Goal: Task Accomplishment & Management: Manage account settings

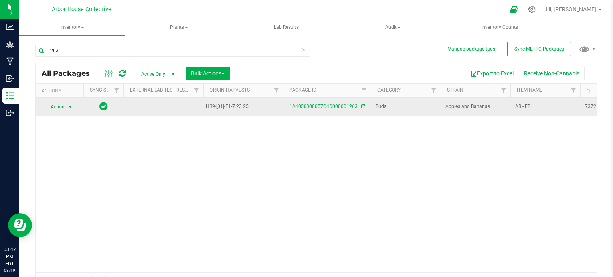
click at [69, 107] on span "select" at bounding box center [70, 107] width 6 height 6
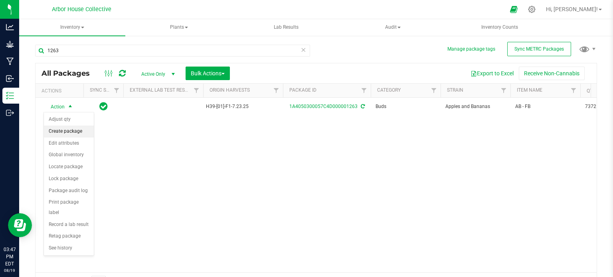
click at [83, 126] on li "Create package" at bounding box center [69, 132] width 50 height 12
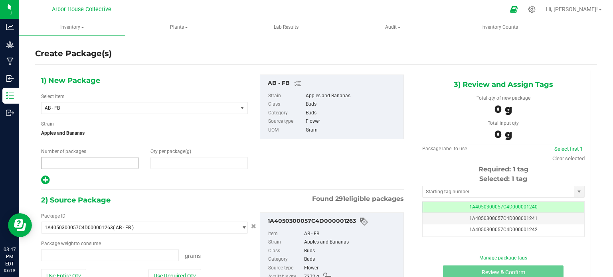
type input "1"
type input "0.0000"
type input "0.0000 g"
click at [63, 158] on span "1 1" at bounding box center [89, 163] width 97 height 12
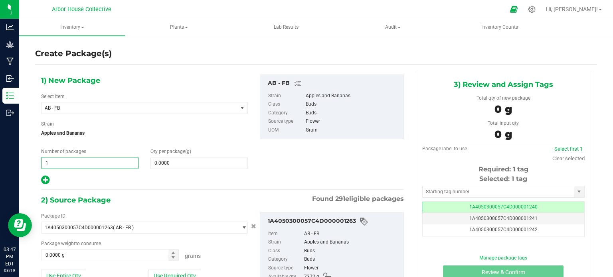
click at [63, 158] on input "1" at bounding box center [89, 163] width 97 height 11
type input "16"
click at [168, 164] on span at bounding box center [198, 163] width 97 height 12
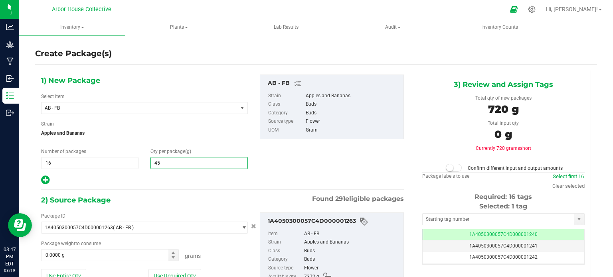
type input "454"
type input "454.0000"
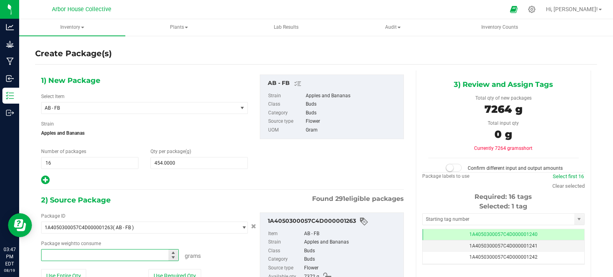
click at [91, 250] on span at bounding box center [110, 255] width 138 height 12
type input "7"
type input "7264"
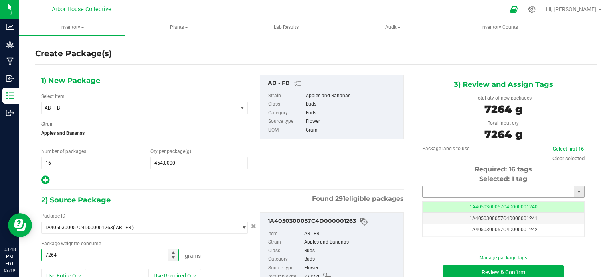
type input "7264.0000 g"
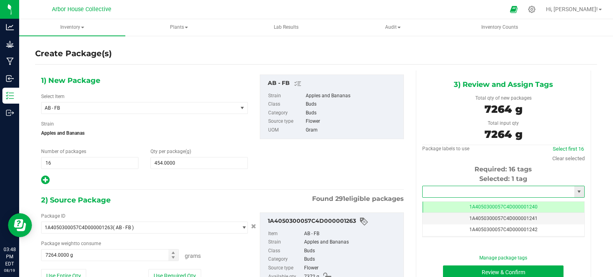
click at [440, 191] on input "text" at bounding box center [499, 191] width 152 height 11
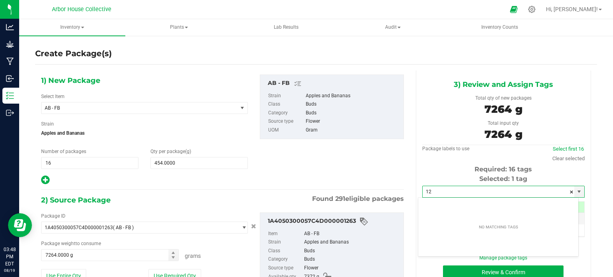
type input "1"
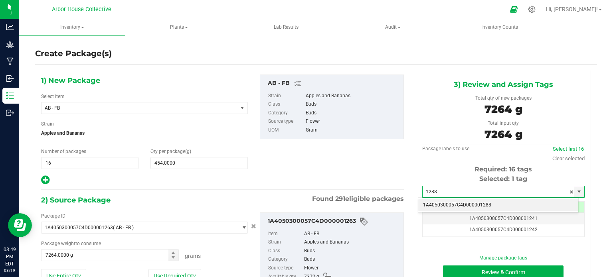
click at [492, 202] on li "1A4050300057C4D000001288" at bounding box center [498, 205] width 160 height 12
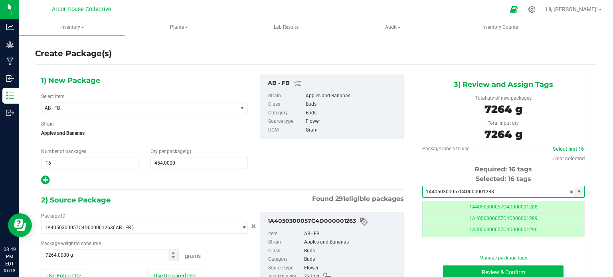
type input "1A4050300057C4D000001288"
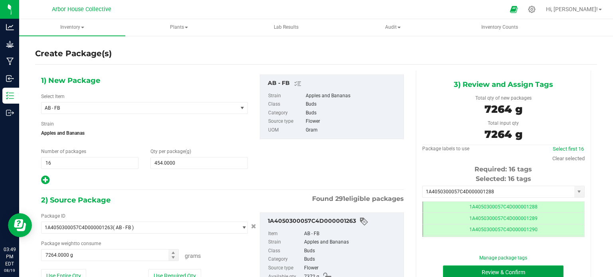
click at [490, 269] on button "Review & Confirm" at bounding box center [503, 273] width 120 height 14
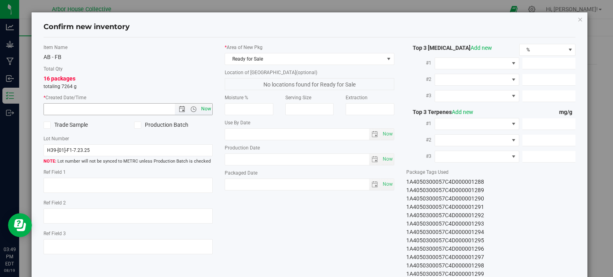
click at [206, 105] on span "Now" at bounding box center [206, 109] width 14 height 12
type input "[DATE] 3:49 PM"
click at [386, 183] on span "Now" at bounding box center [388, 185] width 14 height 12
type input "[DATE]"
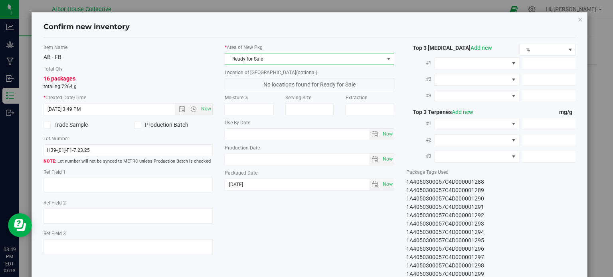
click at [349, 54] on span "Ready for Sale" at bounding box center [304, 58] width 159 height 11
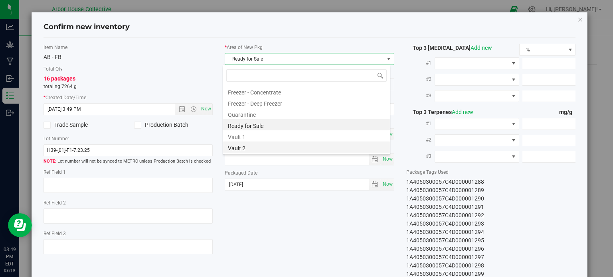
click at [305, 143] on li "Vault 2" at bounding box center [306, 147] width 167 height 11
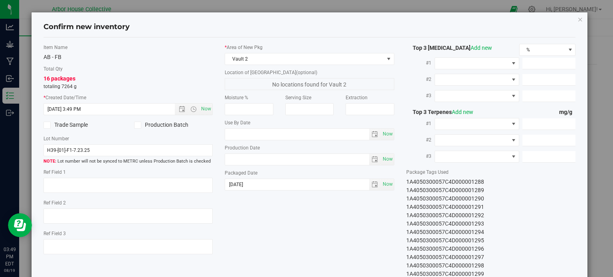
click at [296, 229] on div "Item Name AB - FB Total Qty 16 packages totaling 7264 g * Created Date/Time [DA…" at bounding box center [310, 174] width 544 height 260
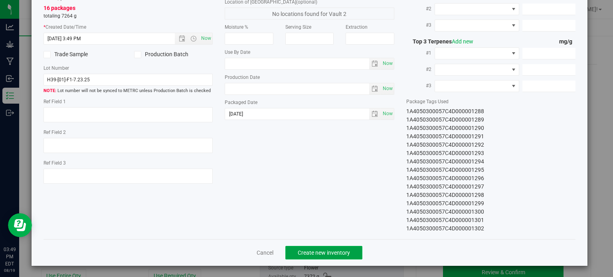
click at [311, 250] on span "Create new inventory" at bounding box center [324, 253] width 52 height 6
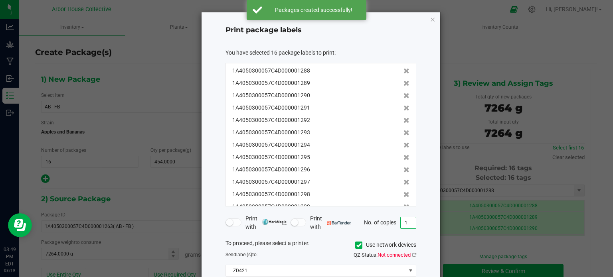
click at [408, 223] on input "1" at bounding box center [408, 222] width 15 height 11
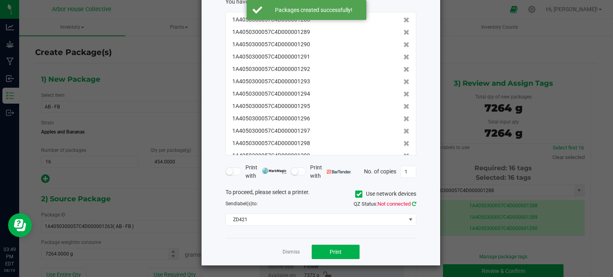
click at [414, 203] on icon at bounding box center [414, 203] width 4 height 5
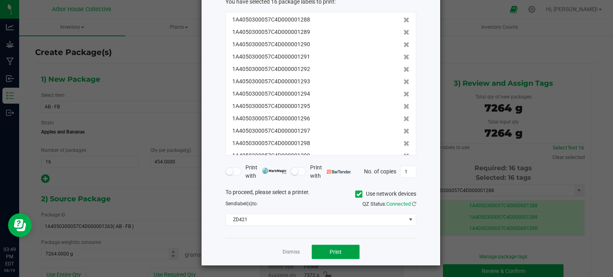
click at [346, 248] on button "Print" at bounding box center [336, 252] width 48 height 14
click at [292, 251] on link "Dismiss" at bounding box center [290, 252] width 17 height 7
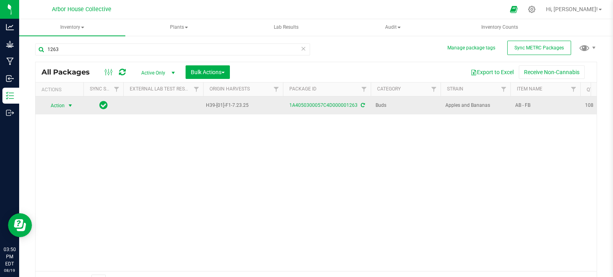
click at [73, 104] on span "select" at bounding box center [70, 105] width 10 height 11
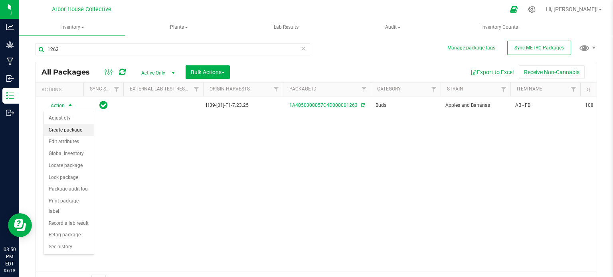
click at [70, 131] on li "Create package" at bounding box center [69, 130] width 50 height 12
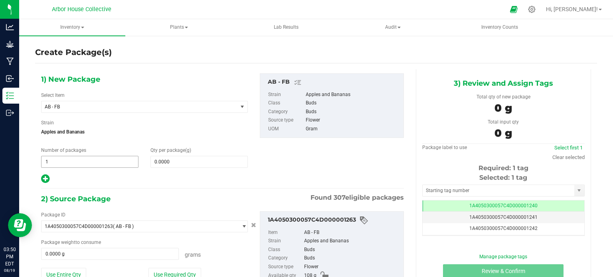
click at [68, 162] on span "1 1" at bounding box center [89, 162] width 97 height 12
click at [68, 162] on input "1" at bounding box center [89, 161] width 97 height 11
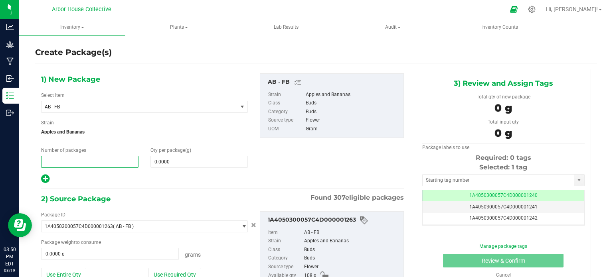
type input "1"
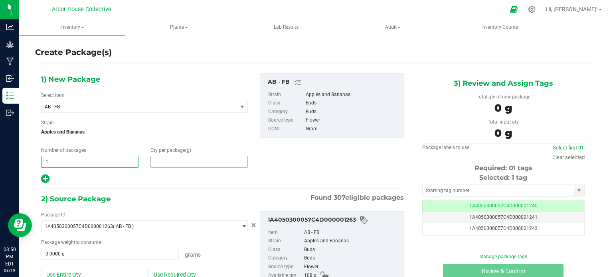
click at [164, 166] on span at bounding box center [198, 162] width 97 height 12
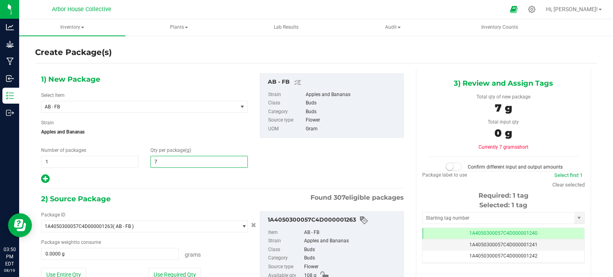
type input "70"
type input "70.0000"
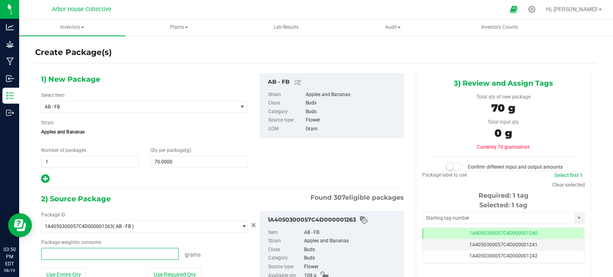
click at [72, 252] on span at bounding box center [110, 254] width 138 height 12
type input "70"
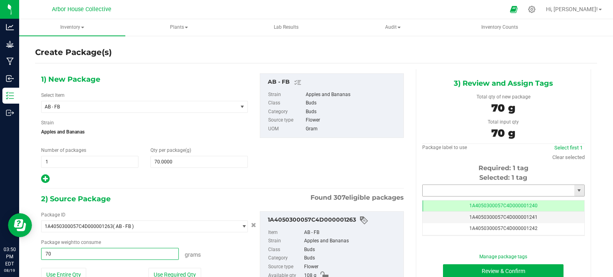
type input "70.0000 g"
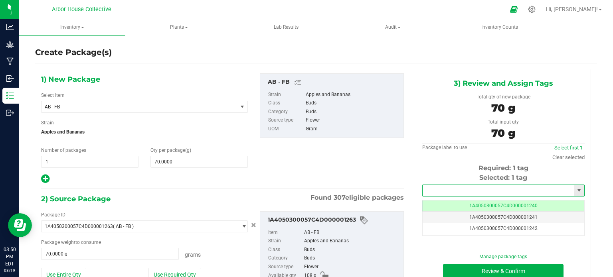
click at [439, 191] on input "text" at bounding box center [499, 190] width 152 height 11
click at [446, 205] on li "1A4050300057C4D000001304" at bounding box center [498, 204] width 160 height 12
type input "1A4050300057C4D000001304"
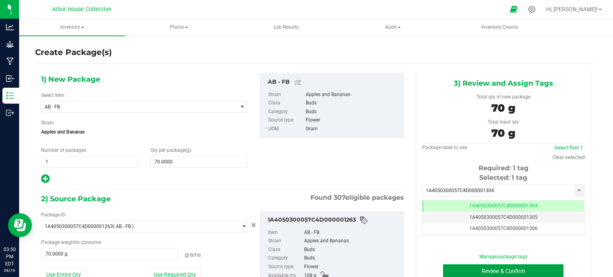
click at [487, 273] on button "Review & Confirm" at bounding box center [503, 272] width 120 height 14
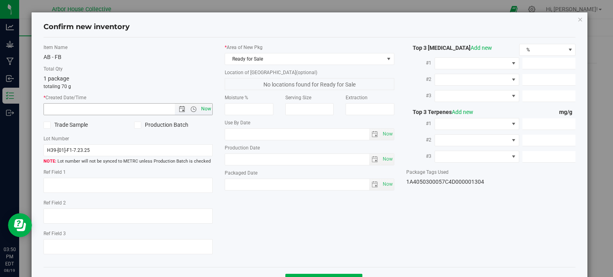
click at [200, 107] on span "Now" at bounding box center [206, 109] width 14 height 12
type input "[DATE] 3:50 PM"
click at [382, 185] on span "Now" at bounding box center [388, 185] width 14 height 12
type input "[DATE]"
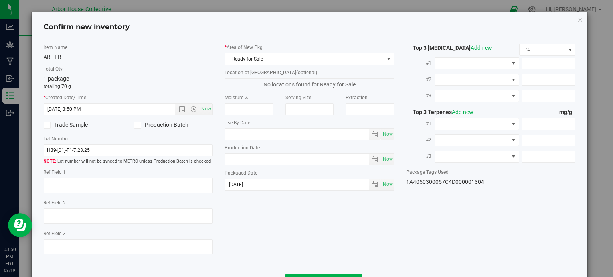
click at [335, 58] on span "Ready for Sale" at bounding box center [304, 58] width 159 height 11
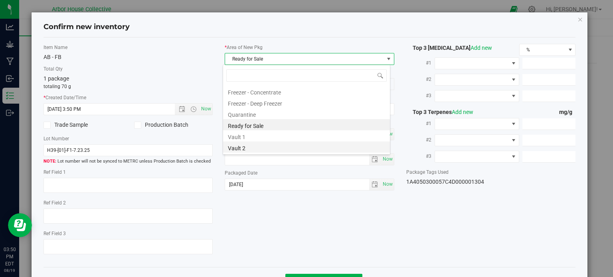
click at [277, 146] on li "Vault 2" at bounding box center [306, 147] width 167 height 11
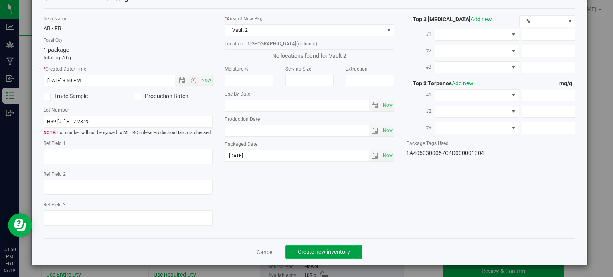
click at [300, 249] on span "Create new inventory" at bounding box center [324, 252] width 52 height 6
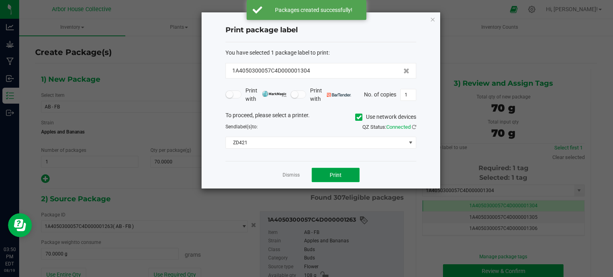
click at [334, 180] on button "Print" at bounding box center [336, 175] width 48 height 14
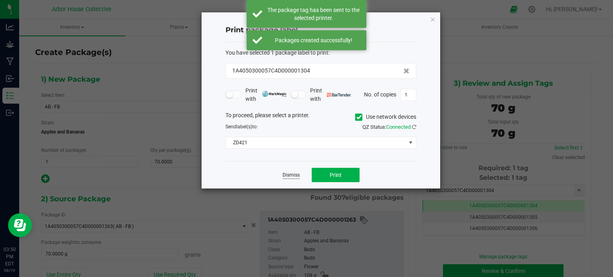
click at [294, 176] on link "Dismiss" at bounding box center [290, 175] width 17 height 7
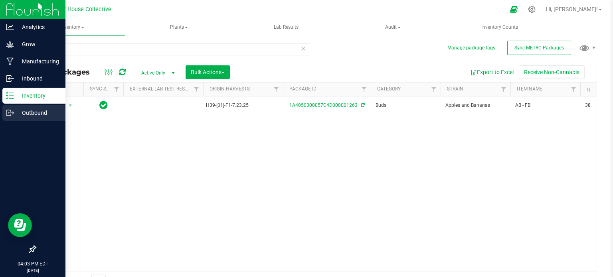
click at [43, 108] on div "Outbound" at bounding box center [33, 113] width 63 height 16
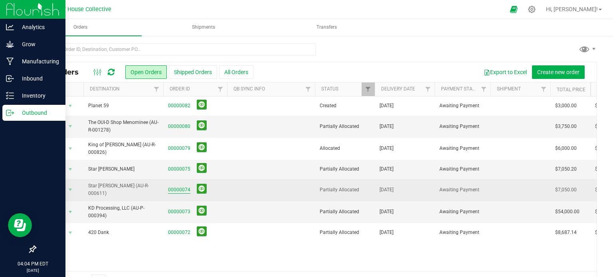
click at [180, 186] on link "00000074" at bounding box center [179, 190] width 22 height 8
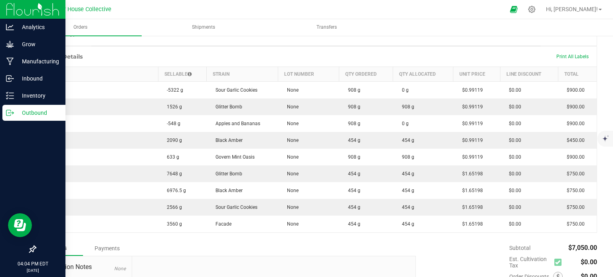
scroll to position [195, 0]
click at [15, 110] on p "Outbound" at bounding box center [38, 113] width 48 height 10
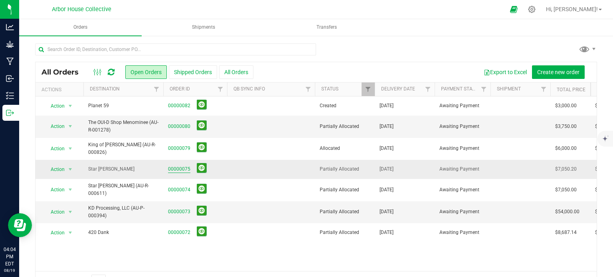
click at [178, 166] on link "00000075" at bounding box center [179, 170] width 22 height 8
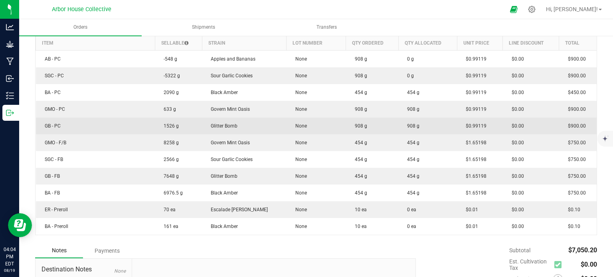
scroll to position [233, 0]
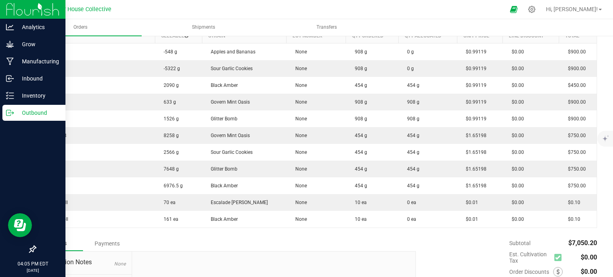
click at [10, 110] on icon at bounding box center [10, 113] width 8 height 8
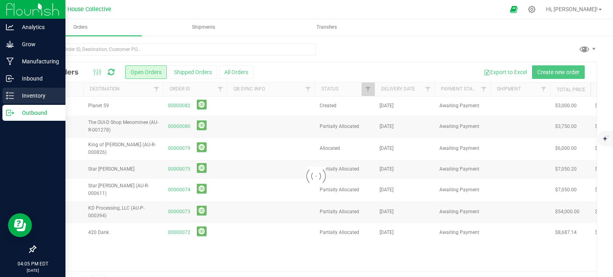
click at [25, 95] on p "Inventory" at bounding box center [38, 96] width 48 height 10
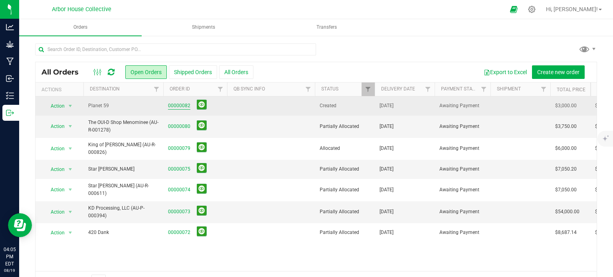
click at [186, 105] on link "00000082" at bounding box center [179, 106] width 22 height 8
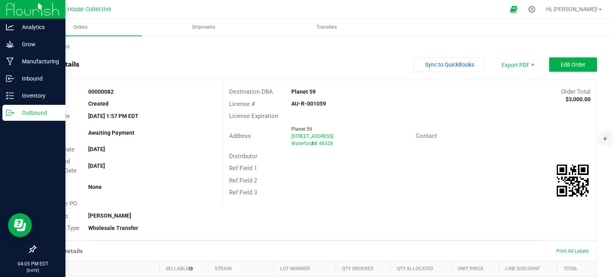
click at [17, 113] on p "Outbound" at bounding box center [38, 113] width 48 height 10
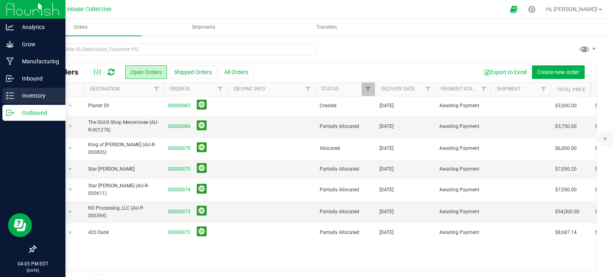
click at [21, 95] on p "Inventory" at bounding box center [38, 96] width 48 height 10
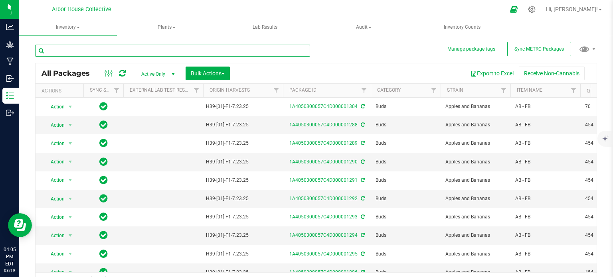
click at [121, 52] on input "text" at bounding box center [172, 51] width 275 height 12
type input "preroll"
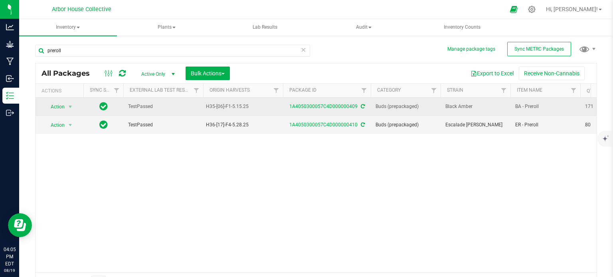
click at [189, 110] on span "TestPassed" at bounding box center [163, 107] width 70 height 8
click at [69, 107] on span "select" at bounding box center [70, 107] width 6 height 6
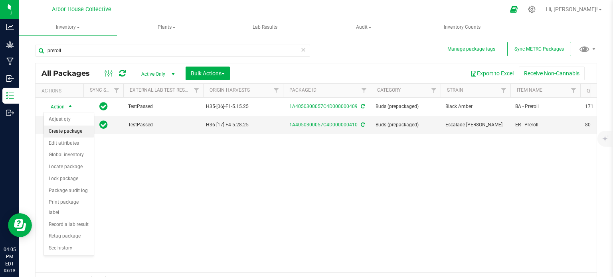
click at [80, 127] on li "Create package" at bounding box center [69, 132] width 50 height 12
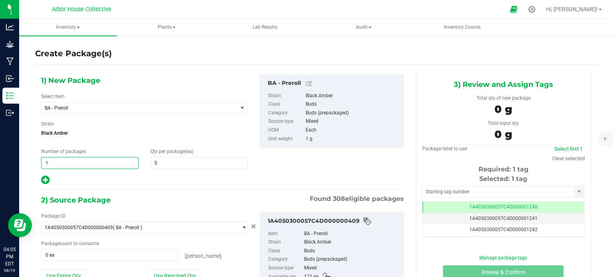
click at [73, 164] on span "1 1" at bounding box center [89, 163] width 97 height 12
click at [160, 163] on span at bounding box center [198, 163] width 97 height 12
type input "10"
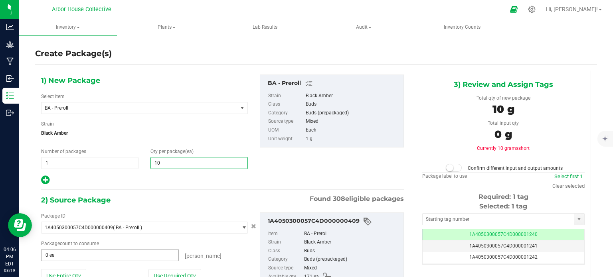
type input "10"
click at [117, 255] on span "0 ea 0" at bounding box center [110, 255] width 138 height 12
type input "10"
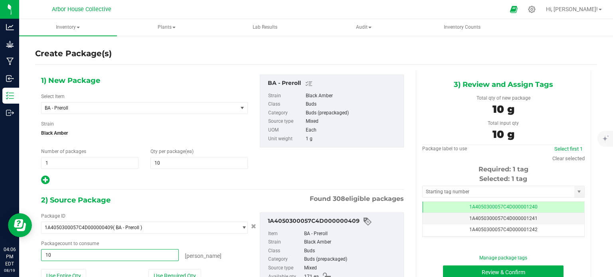
type input "10 ea"
click at [190, 195] on div "2) Source Package Found 308 eligible packages" at bounding box center [222, 200] width 363 height 12
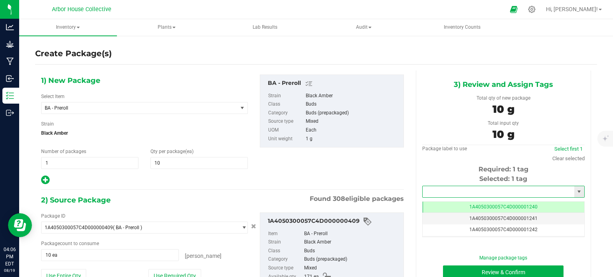
click at [427, 192] on input "text" at bounding box center [499, 191] width 152 height 11
click at [442, 205] on li "1A4050300057C4D000001305" at bounding box center [498, 205] width 160 height 12
type input "1A4050300057C4D000001305"
click at [460, 273] on button "Review & Confirm" at bounding box center [503, 273] width 120 height 14
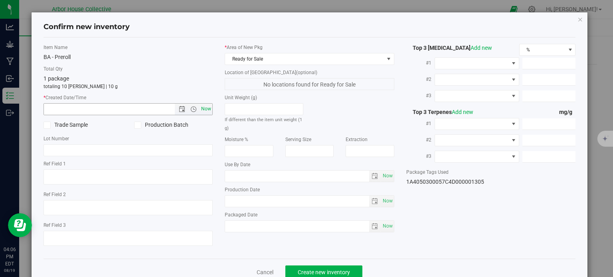
click at [203, 112] on span "Now" at bounding box center [206, 109] width 14 height 12
type input "[DATE] 4:06 PM"
click at [382, 224] on span "Now" at bounding box center [388, 227] width 14 height 12
type input "[DATE]"
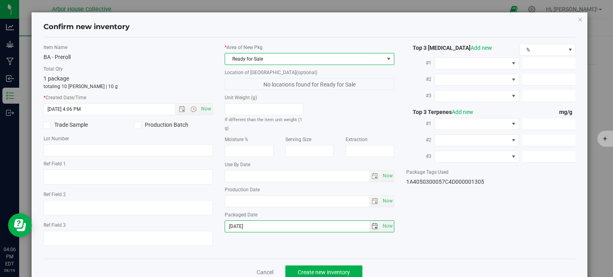
click at [385, 61] on span at bounding box center [388, 59] width 6 height 6
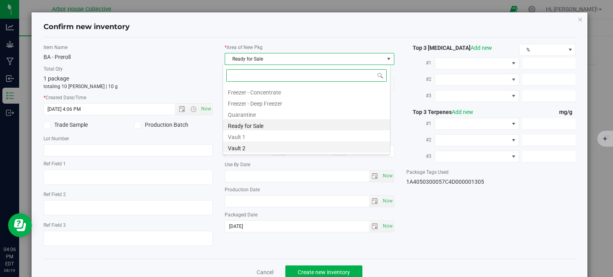
click at [284, 152] on li "Vault 2" at bounding box center [306, 147] width 167 height 11
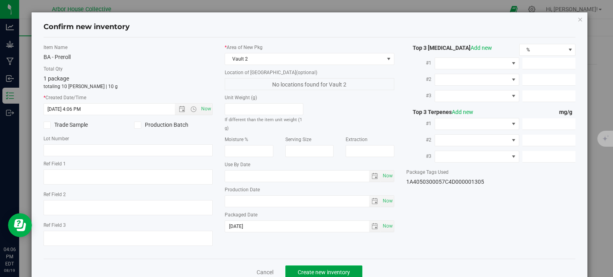
click at [309, 270] on span "Create new inventory" at bounding box center [324, 272] width 52 height 6
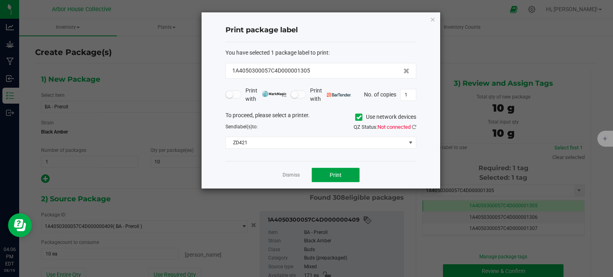
click at [334, 175] on span "Print" at bounding box center [336, 175] width 12 height 6
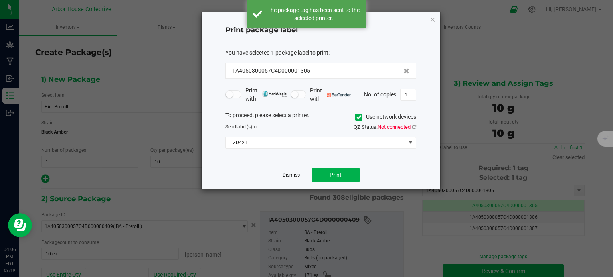
click at [290, 174] on link "Dismiss" at bounding box center [290, 175] width 17 height 7
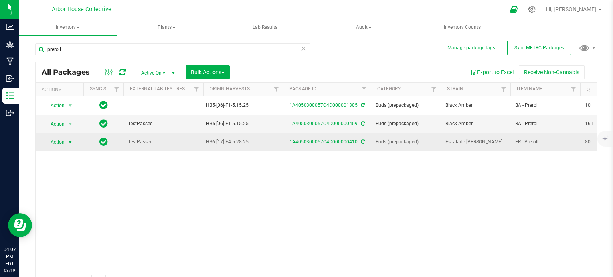
click at [71, 140] on span "select" at bounding box center [70, 142] width 6 height 6
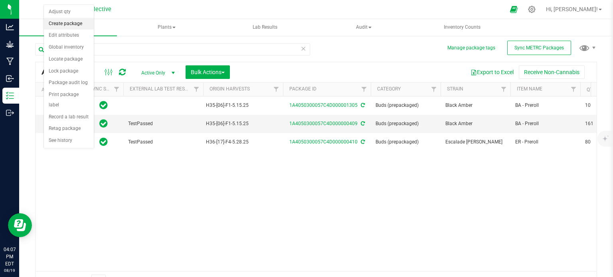
click at [73, 25] on li "Create package" at bounding box center [69, 24] width 50 height 12
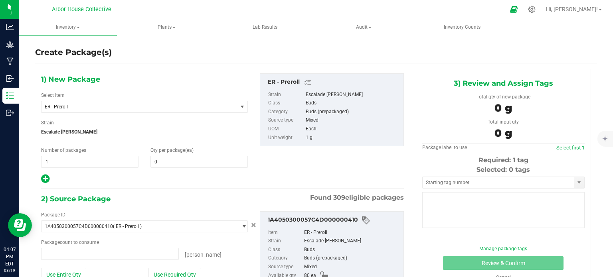
type input "0 ea"
type input "0"
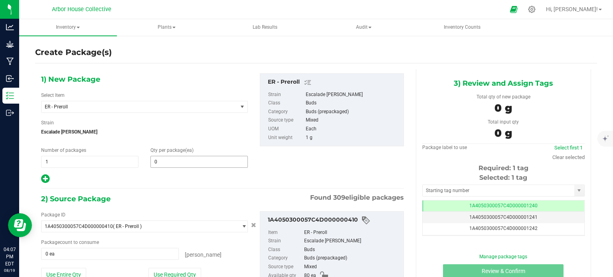
click at [158, 156] on span "0 0" at bounding box center [198, 162] width 97 height 12
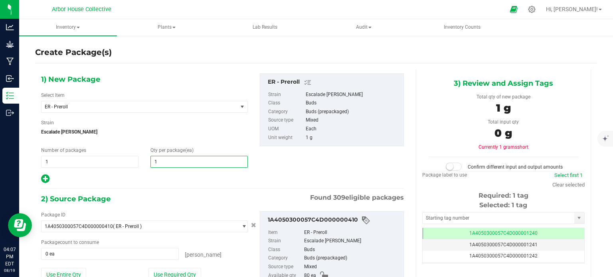
type input "10"
click at [83, 255] on input "0 ea" at bounding box center [109, 254] width 137 height 11
type input "10"
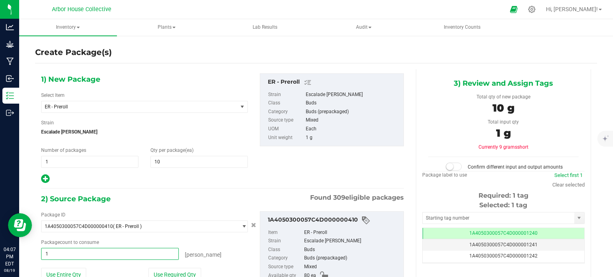
type input "10"
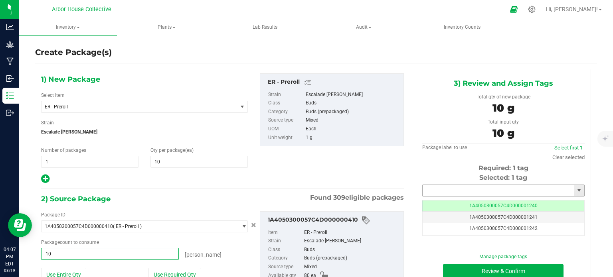
click at [462, 190] on input "text" at bounding box center [499, 190] width 152 height 11
type input "10 ea"
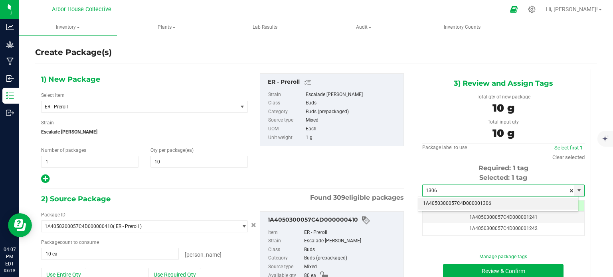
click at [467, 205] on li "1A4050300057C4D000001306" at bounding box center [498, 204] width 160 height 12
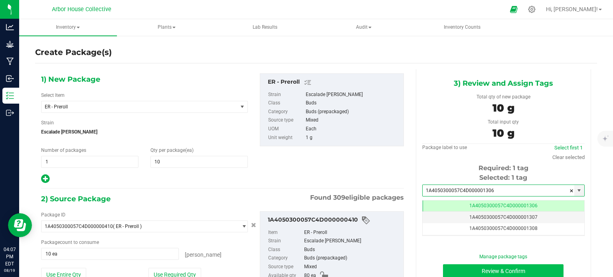
type input "1A4050300057C4D000001306"
click at [474, 270] on button "Review & Confirm" at bounding box center [503, 272] width 120 height 14
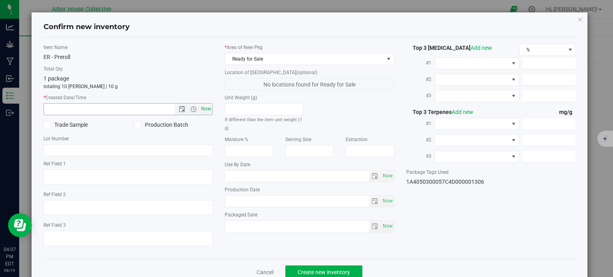
click at [199, 109] on span "Now" at bounding box center [206, 109] width 14 height 12
type input "[DATE] 4:07 PM"
click at [385, 228] on span "Now" at bounding box center [388, 227] width 14 height 12
type input "[DATE]"
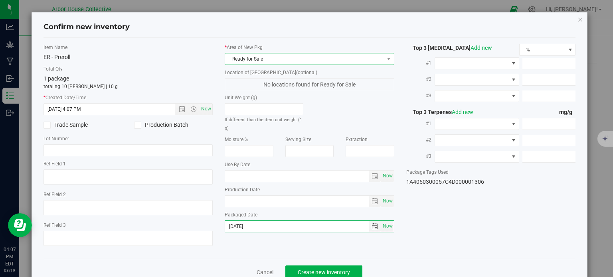
click at [325, 57] on span "Ready for Sale" at bounding box center [304, 58] width 159 height 11
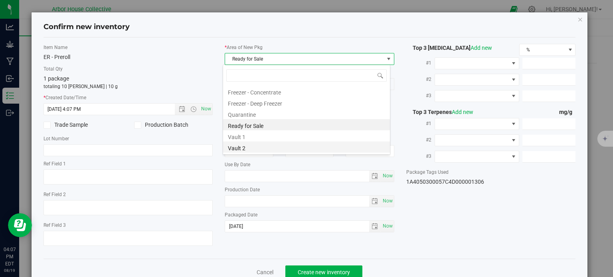
click at [306, 145] on li "Vault 2" at bounding box center [306, 147] width 167 height 11
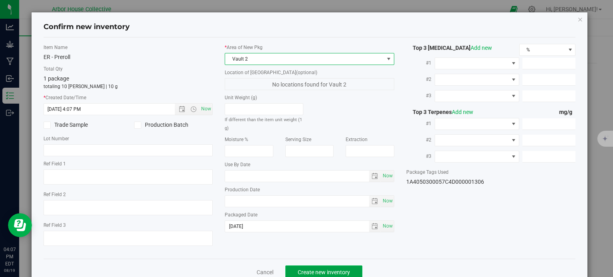
click at [322, 271] on span "Create new inventory" at bounding box center [324, 272] width 52 height 6
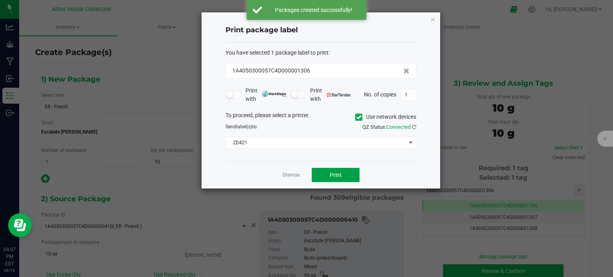
click at [344, 174] on button "Print" at bounding box center [336, 175] width 48 height 14
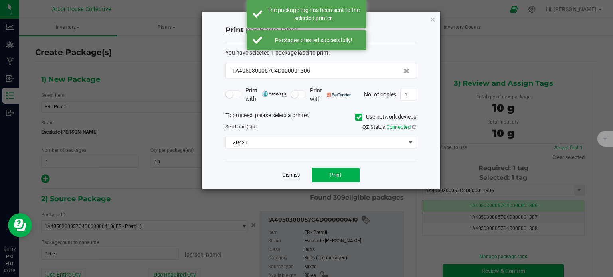
click at [292, 176] on link "Dismiss" at bounding box center [290, 175] width 17 height 7
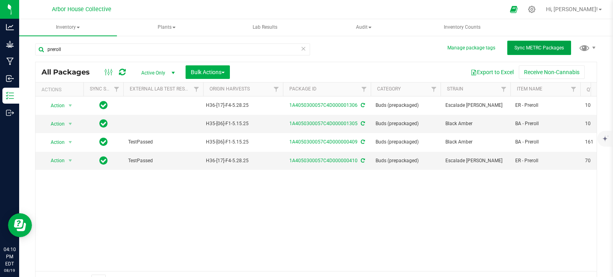
click at [517, 47] on span "Sync METRC Packages" at bounding box center [538, 48] width 49 height 6
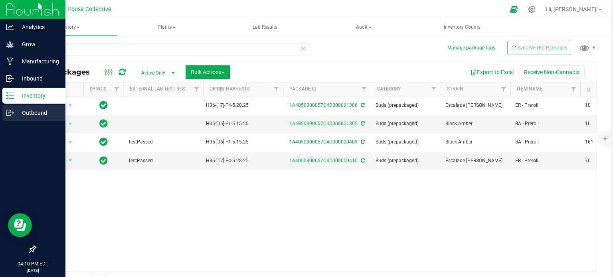
click at [11, 112] on icon at bounding box center [10, 113] width 8 height 8
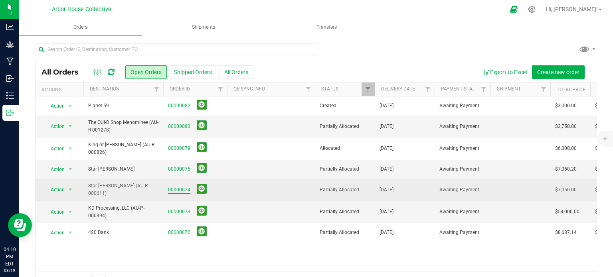
click at [178, 186] on link "00000074" at bounding box center [179, 190] width 22 height 8
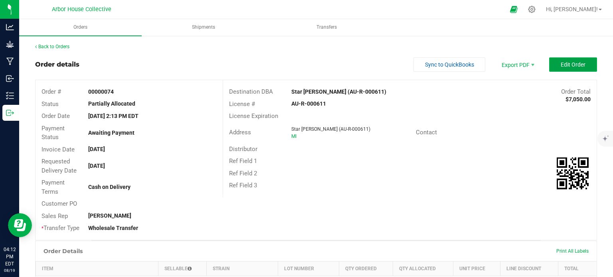
click at [562, 62] on span "Edit Order" at bounding box center [573, 64] width 25 height 6
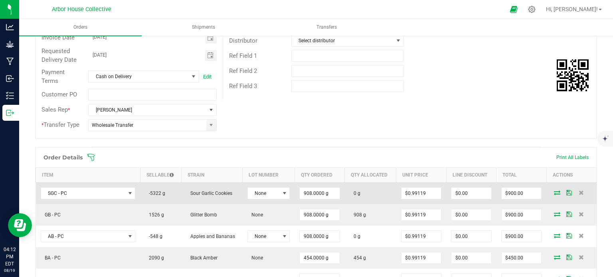
scroll to position [113, 0]
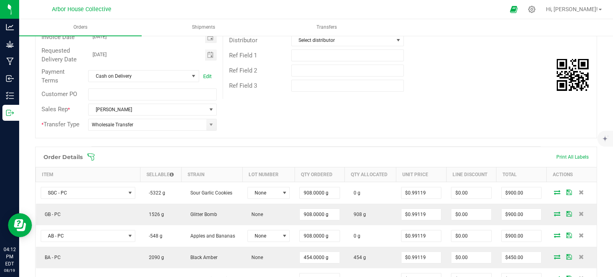
click at [94, 160] on icon at bounding box center [91, 157] width 8 height 8
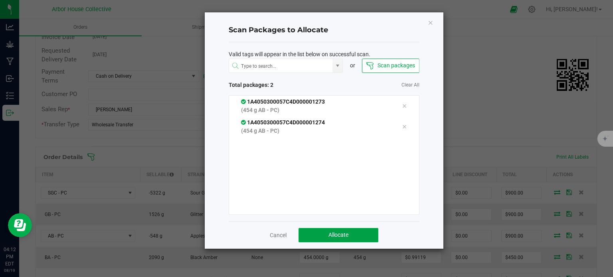
click at [332, 235] on span "Allocate" at bounding box center [338, 235] width 20 height 6
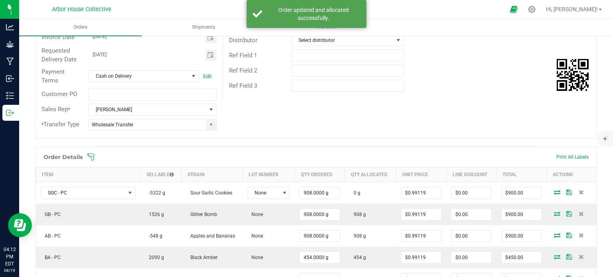
scroll to position [0, 0]
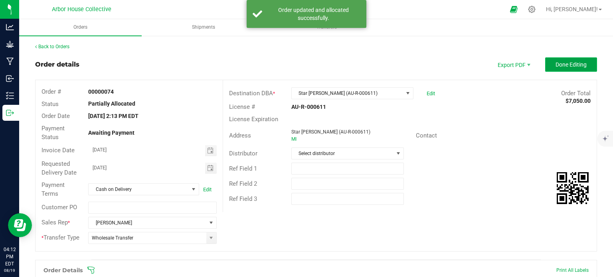
click at [573, 62] on span "Done Editing" at bounding box center [570, 64] width 31 height 6
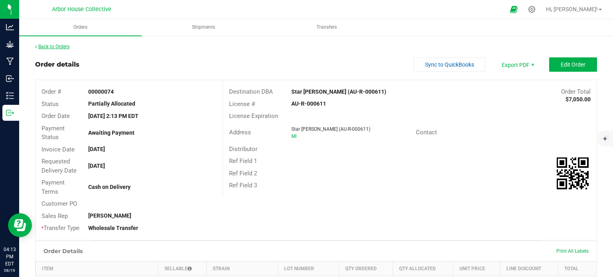
click at [69, 45] on link "Back to Orders" at bounding box center [52, 47] width 34 height 6
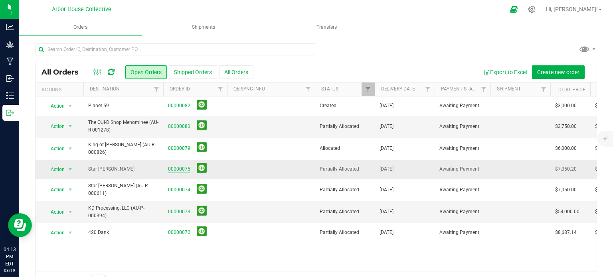
click at [176, 166] on link "00000075" at bounding box center [179, 170] width 22 height 8
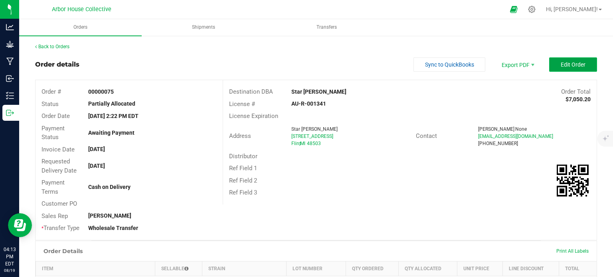
click at [566, 60] on button "Edit Order" at bounding box center [573, 64] width 48 height 14
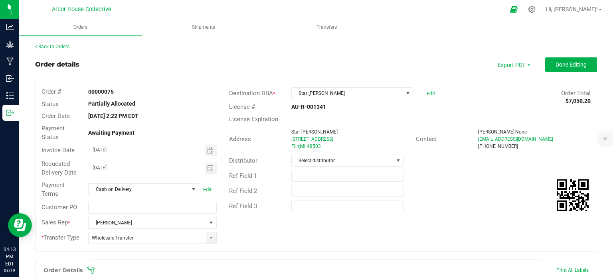
click at [89, 267] on icon at bounding box center [90, 270] width 7 height 7
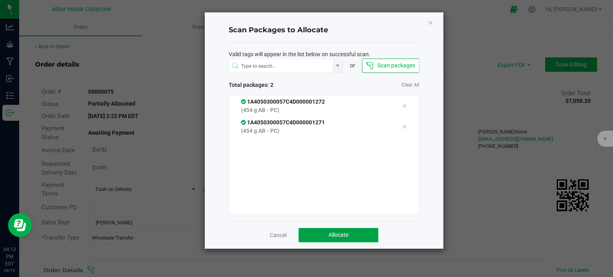
click at [331, 234] on span "Allocate" at bounding box center [338, 235] width 20 height 6
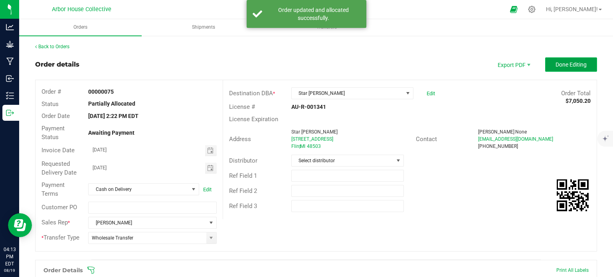
click at [579, 69] on button "Done Editing" at bounding box center [571, 64] width 52 height 14
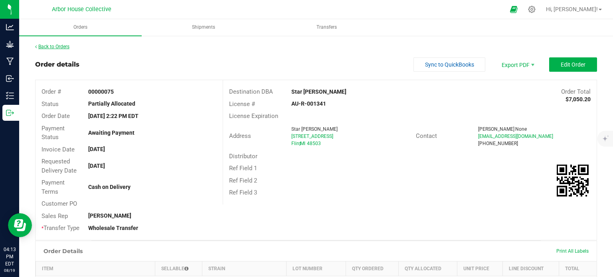
click at [58, 46] on link "Back to Orders" at bounding box center [52, 47] width 34 height 6
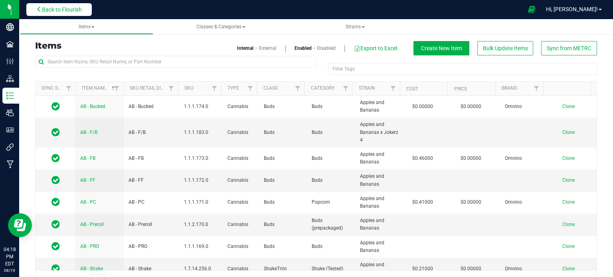
click at [75, 10] on span "Back to Flourish" at bounding box center [62, 9] width 40 height 6
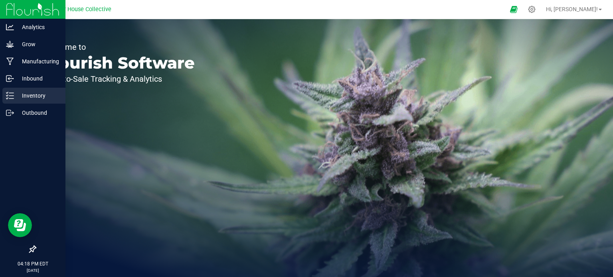
click at [23, 97] on p "Inventory" at bounding box center [38, 96] width 48 height 10
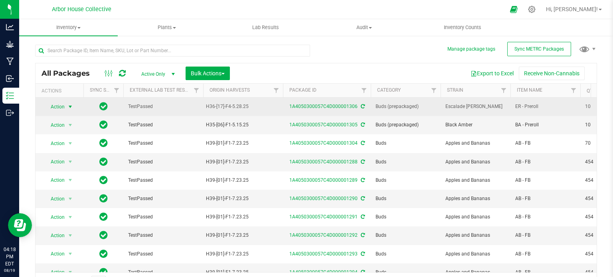
click at [71, 108] on span "select" at bounding box center [70, 107] width 6 height 6
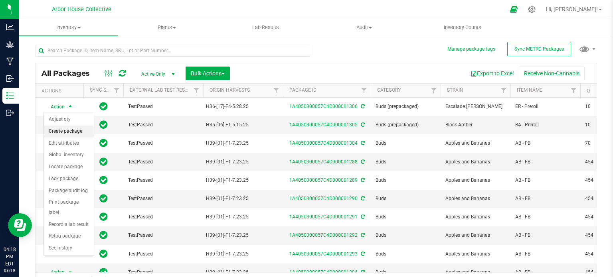
click at [69, 133] on li "Create package" at bounding box center [69, 132] width 50 height 12
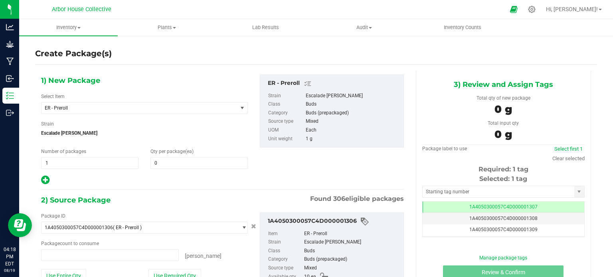
type input "0 ea"
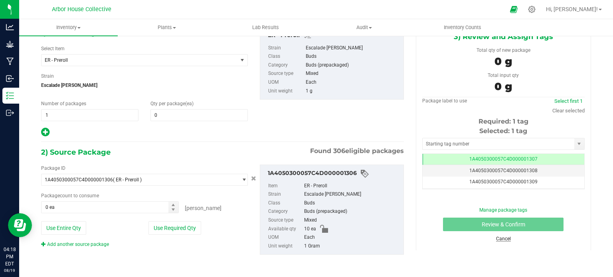
click at [496, 236] on link "Cancel" at bounding box center [503, 239] width 15 height 6
